Goal: Information Seeking & Learning: Learn about a topic

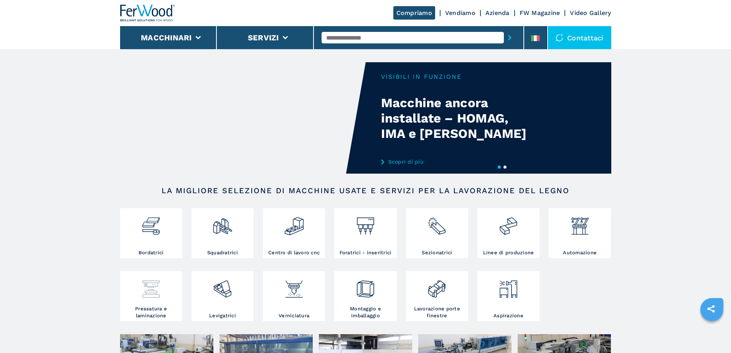
click at [156, 305] on div at bounding box center [151, 289] width 58 height 32
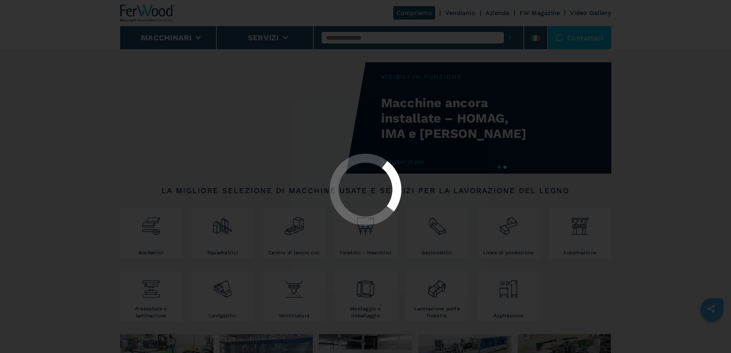
select select "**********"
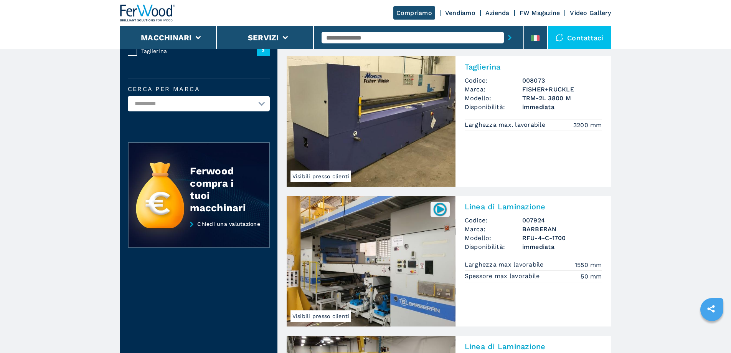
scroll to position [77, 0]
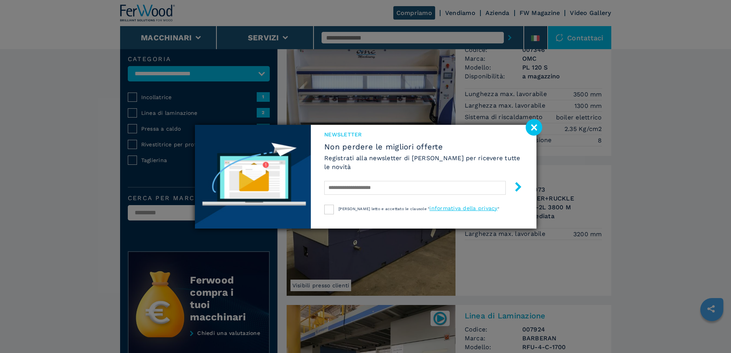
click at [533, 124] on image at bounding box center [534, 127] width 17 height 17
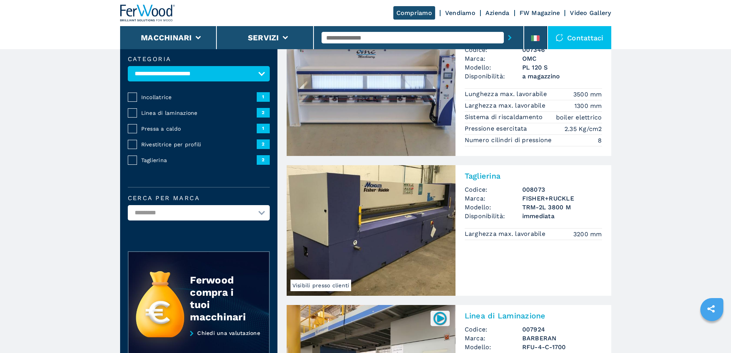
click at [389, 108] on img at bounding box center [371, 90] width 169 height 131
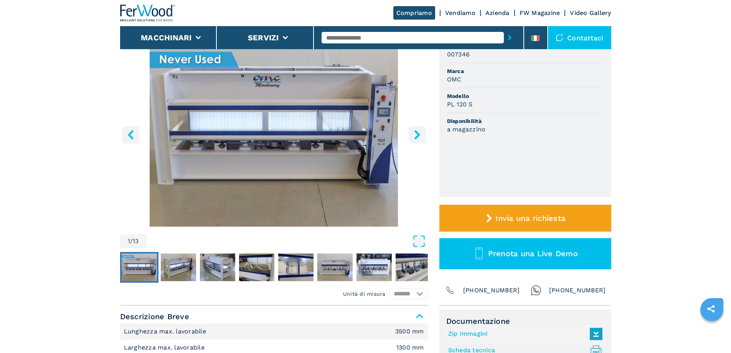
scroll to position [115, 0]
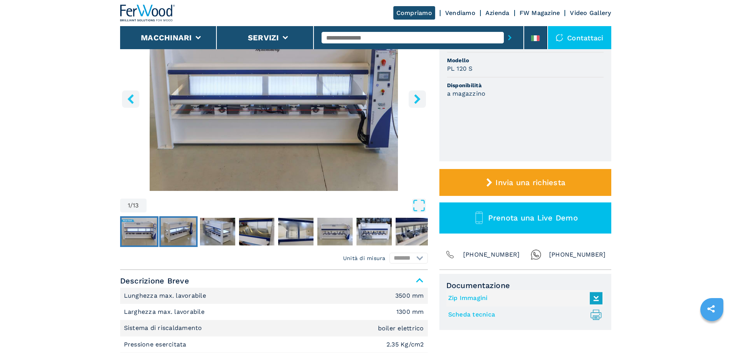
click at [175, 229] on img "Go to Slide 2" at bounding box center [178, 232] width 35 height 28
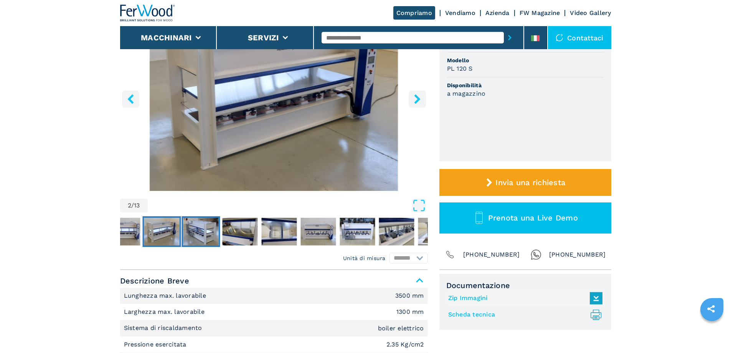
click at [206, 228] on img "Go to Slide 3" at bounding box center [200, 232] width 35 height 28
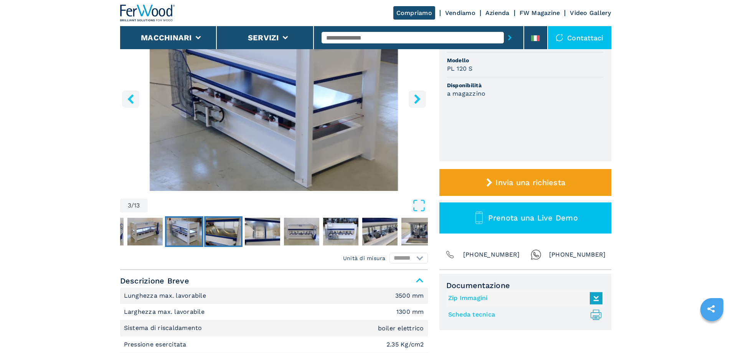
click at [222, 230] on img "Go to Slide 4" at bounding box center [223, 232] width 35 height 28
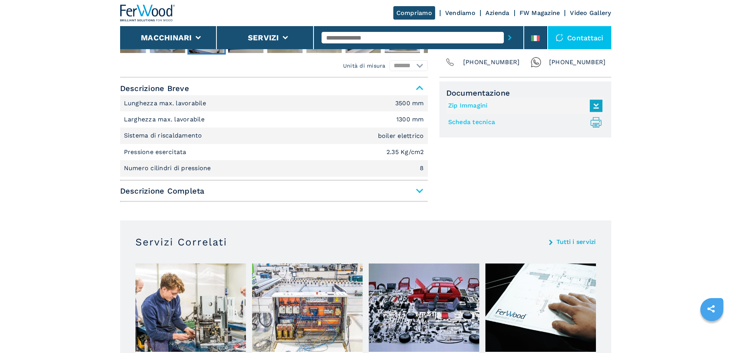
scroll to position [307, 0]
click at [420, 190] on span "Descrizione Completa" at bounding box center [274, 191] width 308 height 14
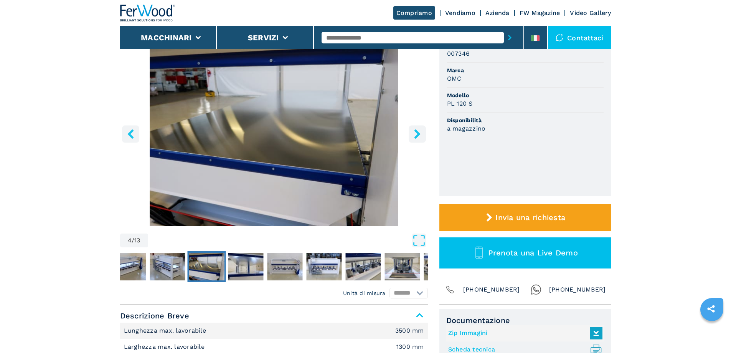
scroll to position [77, 0]
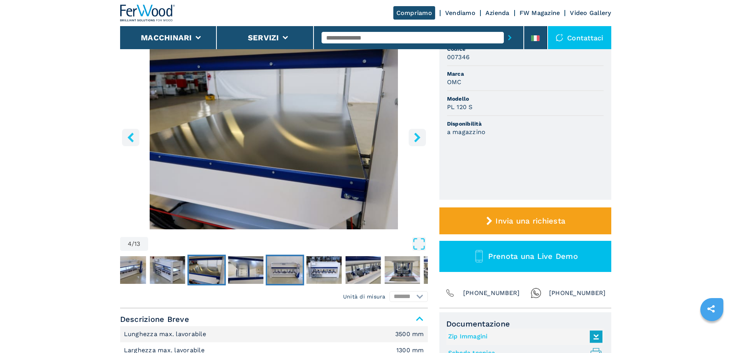
click at [285, 266] on img "Go to Slide 6" at bounding box center [284, 270] width 35 height 28
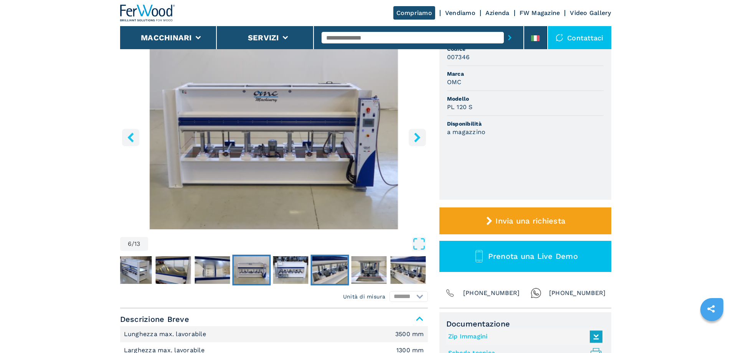
click at [322, 264] on img "Go to Slide 8" at bounding box center [329, 270] width 35 height 28
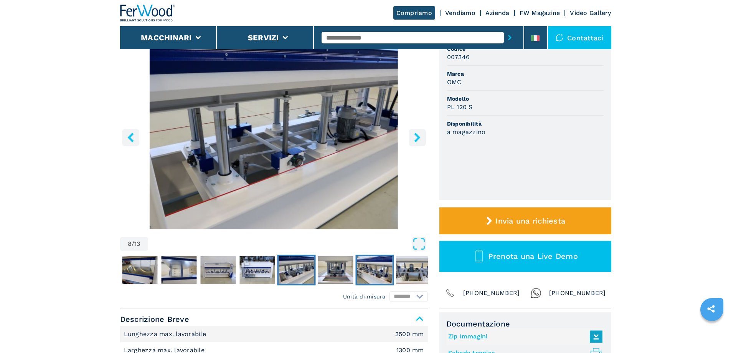
click at [373, 264] on img "Go to Slide 10" at bounding box center [374, 270] width 35 height 28
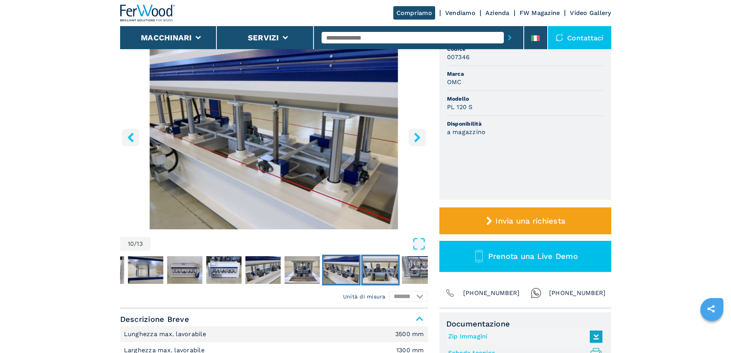
click at [394, 264] on img "Go to Slide 11" at bounding box center [380, 270] width 35 height 28
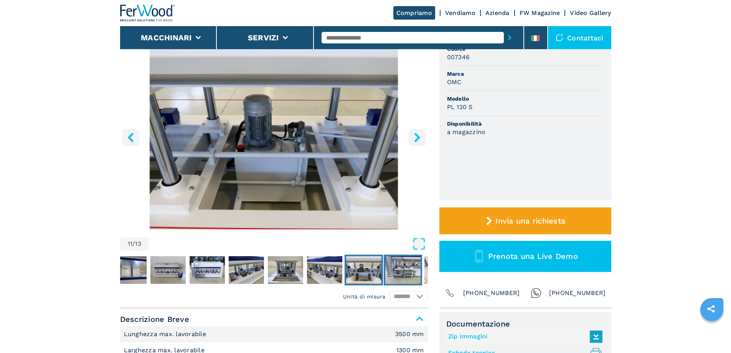
click at [407, 265] on img "Go to Slide 12" at bounding box center [402, 270] width 35 height 28
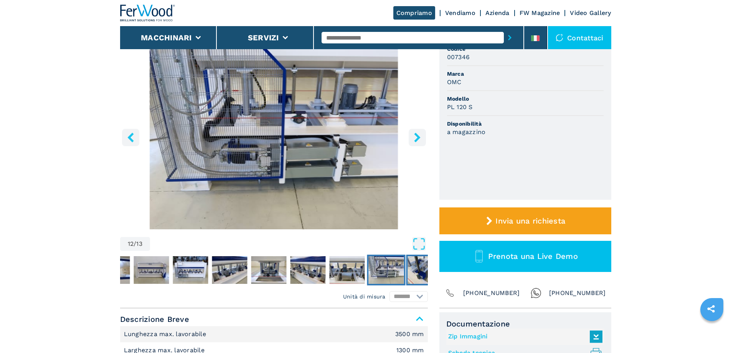
click at [419, 265] on img "Go to Slide 13" at bounding box center [425, 270] width 35 height 28
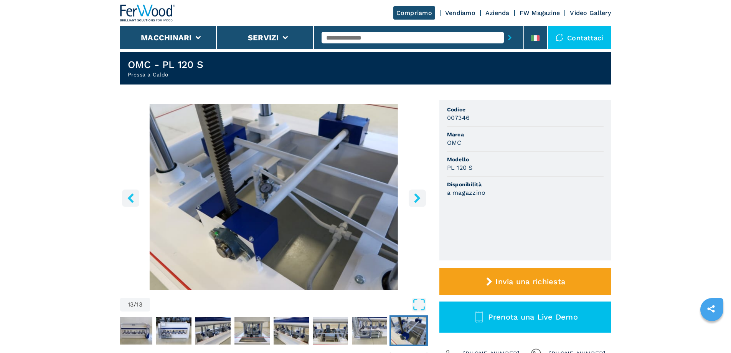
scroll to position [0, 0]
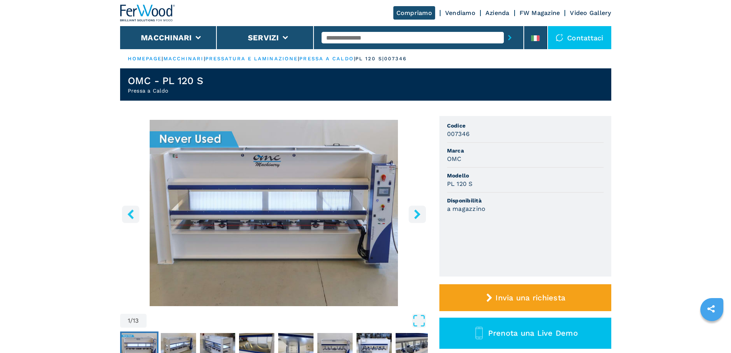
select select "**********"
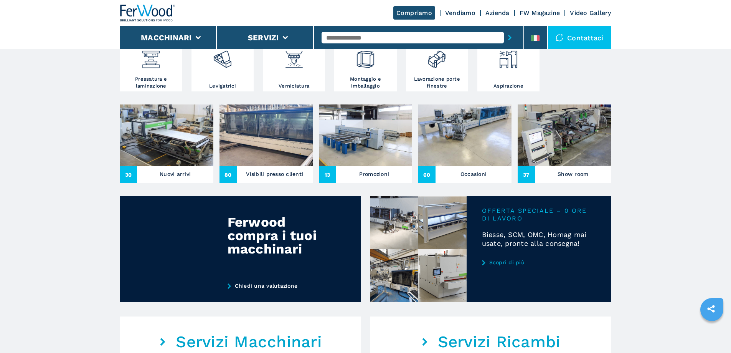
scroll to position [230, 0]
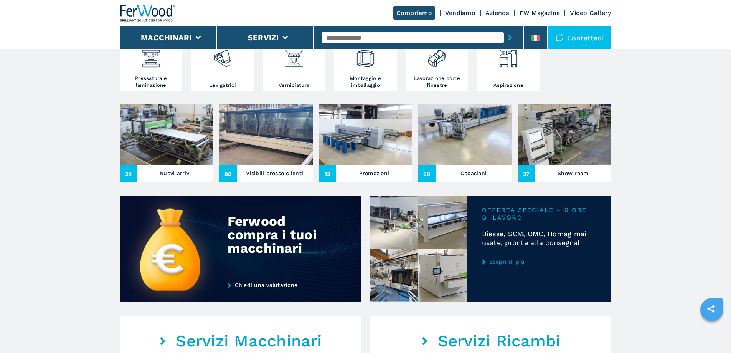
click at [179, 165] on img at bounding box center [166, 134] width 93 height 61
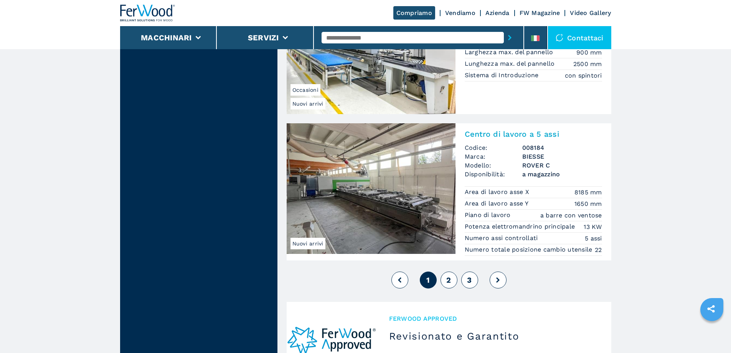
scroll to position [1805, 0]
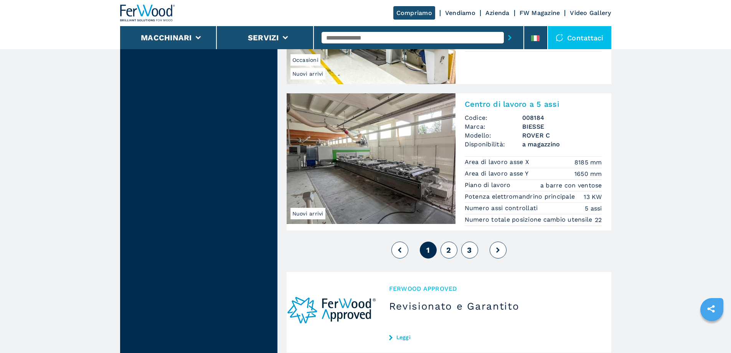
click at [447, 248] on span "2" at bounding box center [449, 249] width 5 height 9
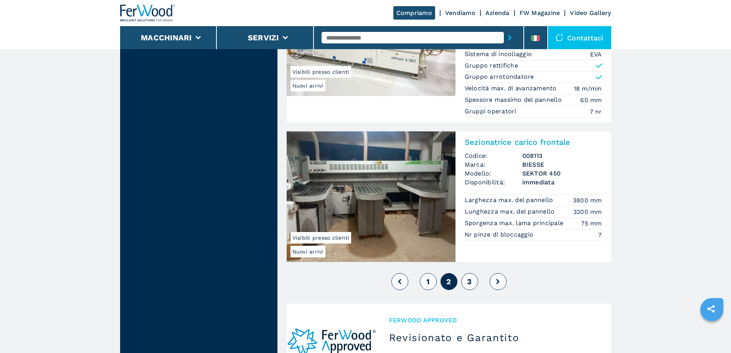
scroll to position [1766, 0]
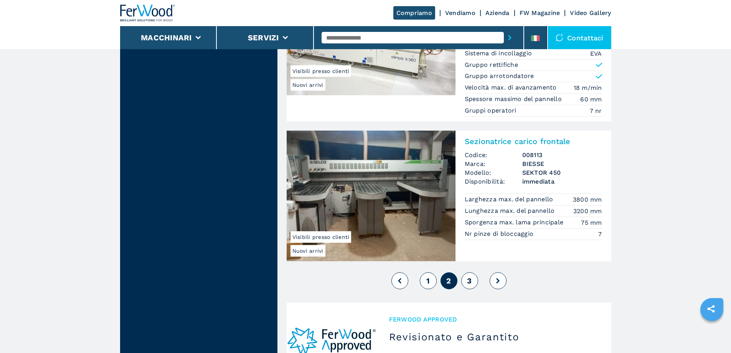
click at [469, 276] on span "3" at bounding box center [469, 280] width 5 height 9
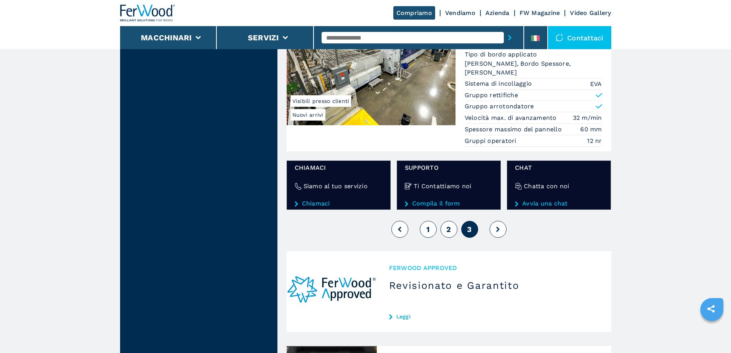
scroll to position [998, 0]
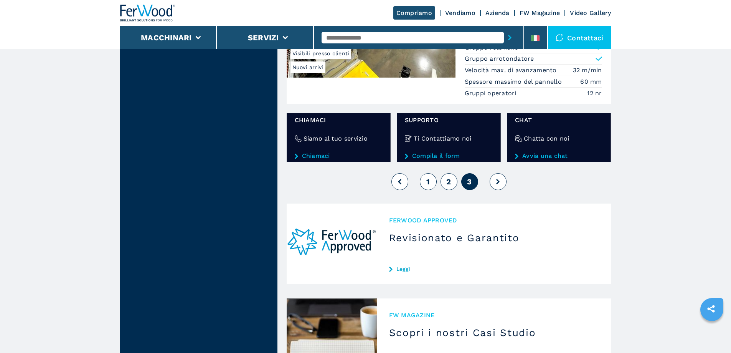
click at [498, 184] on icon at bounding box center [497, 181] width 3 height 5
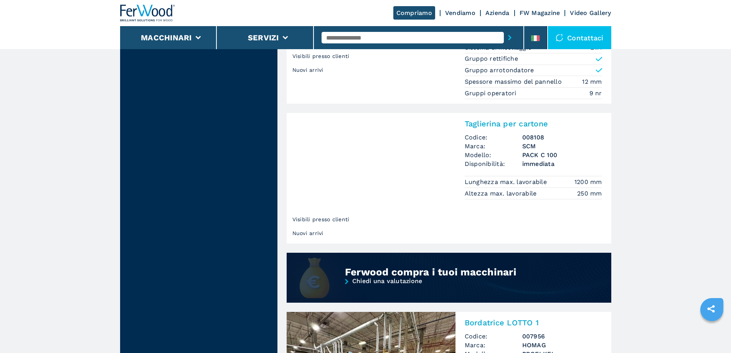
scroll to position [384, 0]
